Goal: Task Accomplishment & Management: Manage account settings

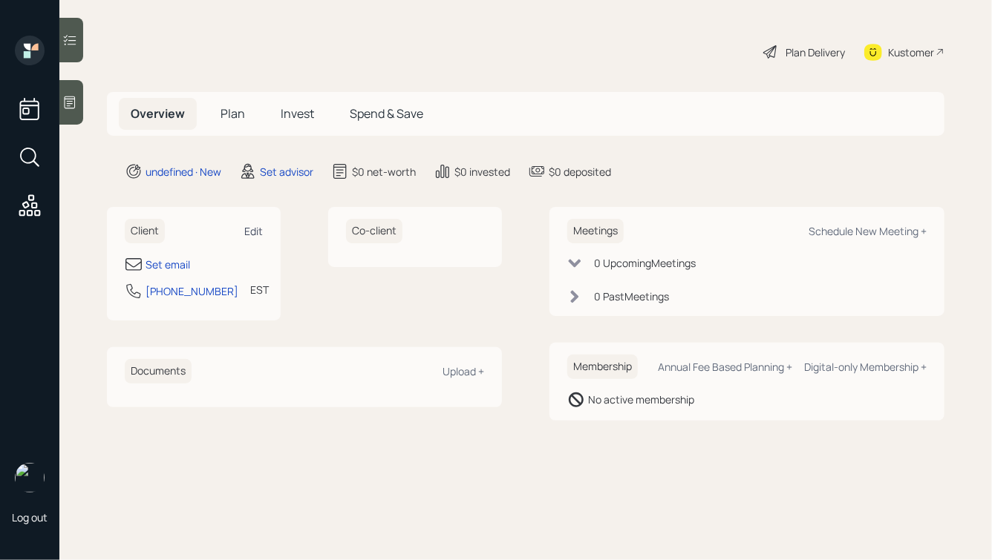
click at [253, 229] on div "Edit" at bounding box center [253, 231] width 19 height 14
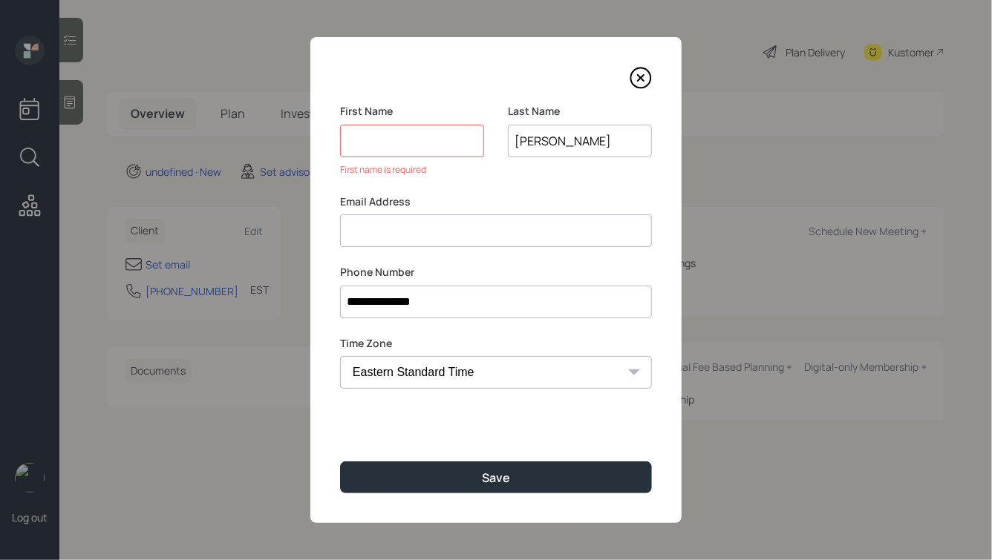
type input "[PERSON_NAME]"
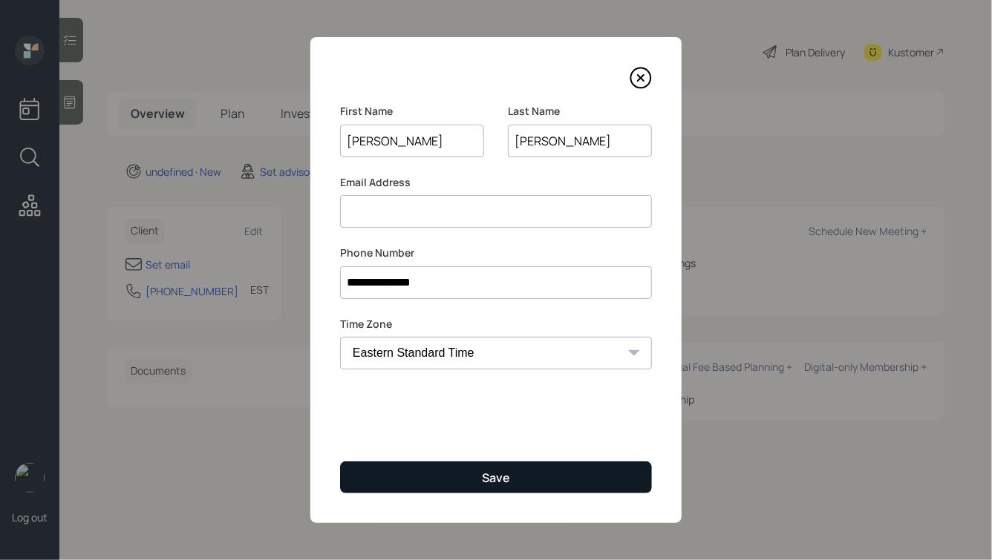
type input "[PERSON_NAME]"
click at [486, 480] on div "Save" at bounding box center [496, 478] width 28 height 16
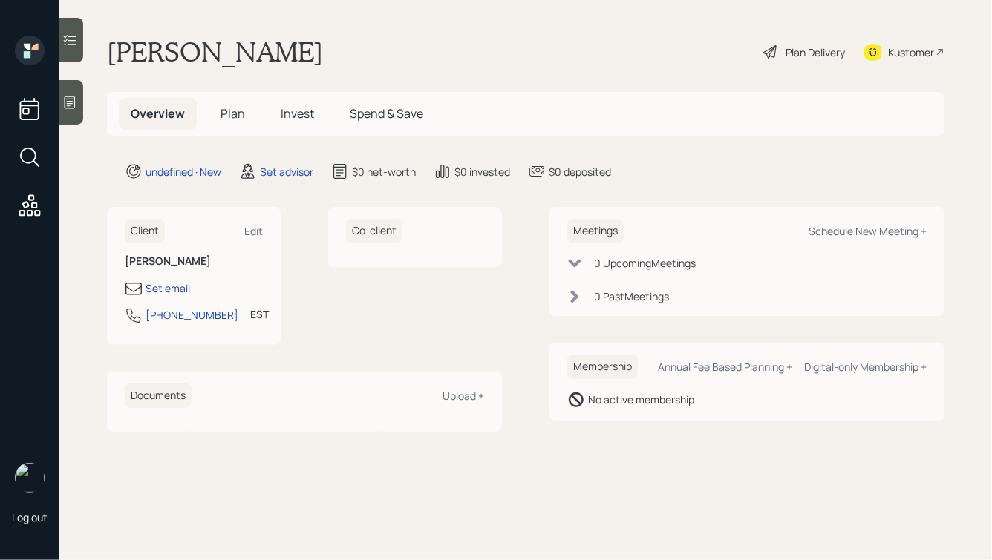
click at [174, 288] on div "Set email" at bounding box center [167, 289] width 45 height 16
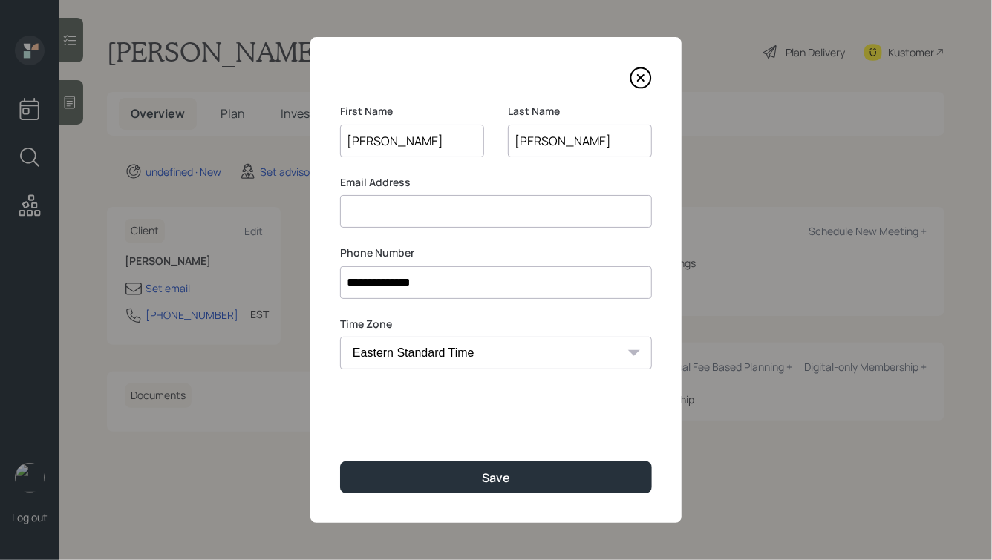
click at [436, 216] on input at bounding box center [496, 211] width 312 height 33
type input "[EMAIL_ADDRESS][DOMAIN_NAME]"
click at [413, 279] on input "**********" at bounding box center [496, 282] width 312 height 33
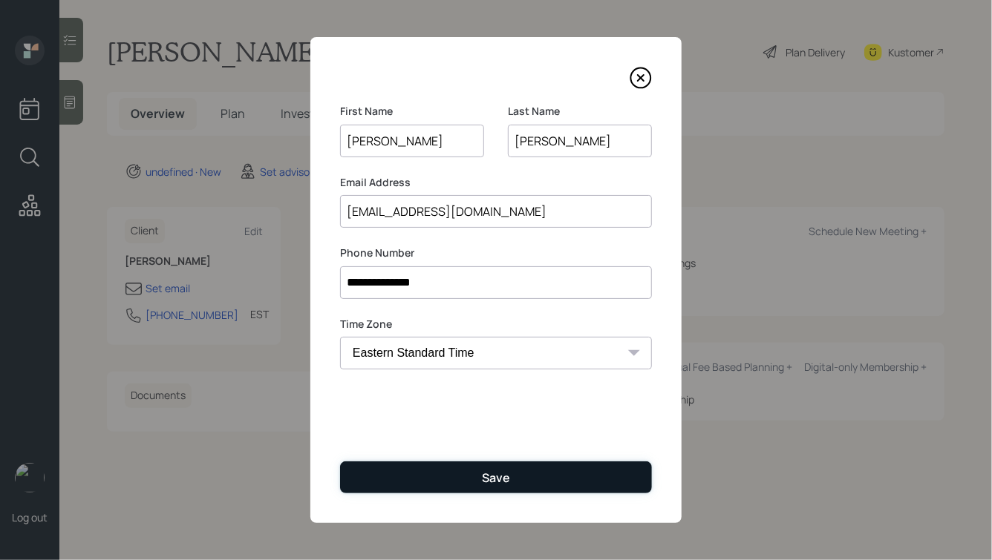
click at [510, 468] on button "Save" at bounding box center [496, 478] width 312 height 32
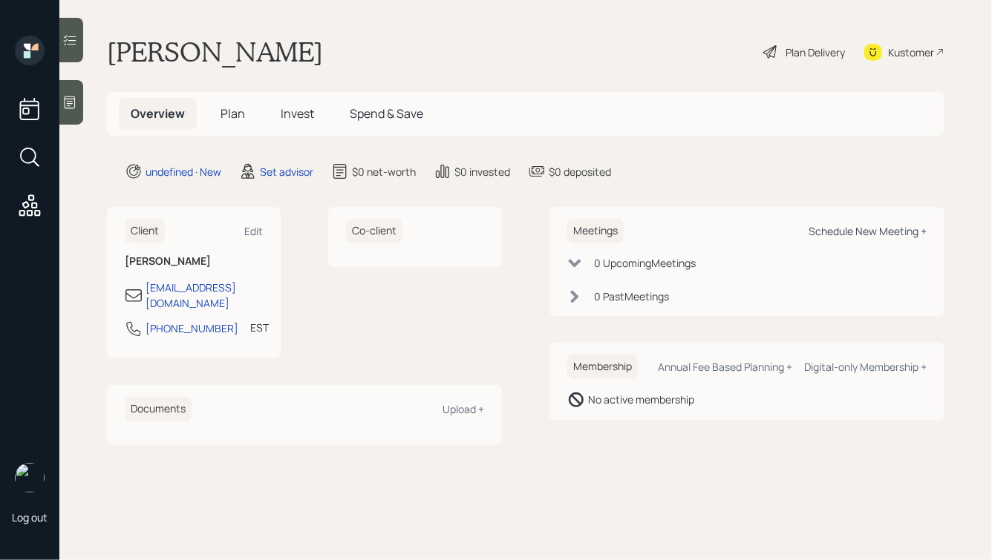
click at [826, 232] on div "Schedule New Meeting +" at bounding box center [867, 231] width 118 height 14
select select "round-[PERSON_NAME]"
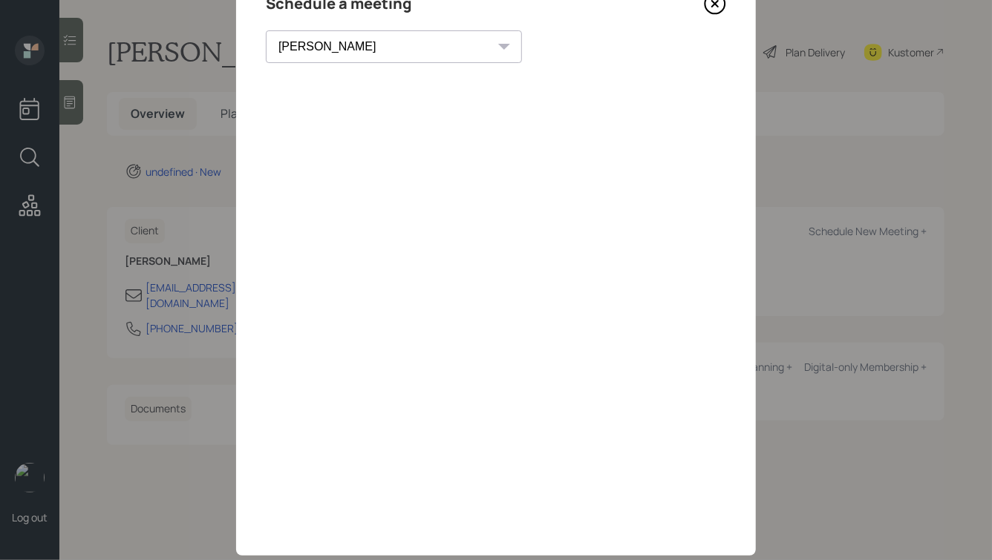
scroll to position [107, 0]
